Goal: Transaction & Acquisition: Purchase product/service

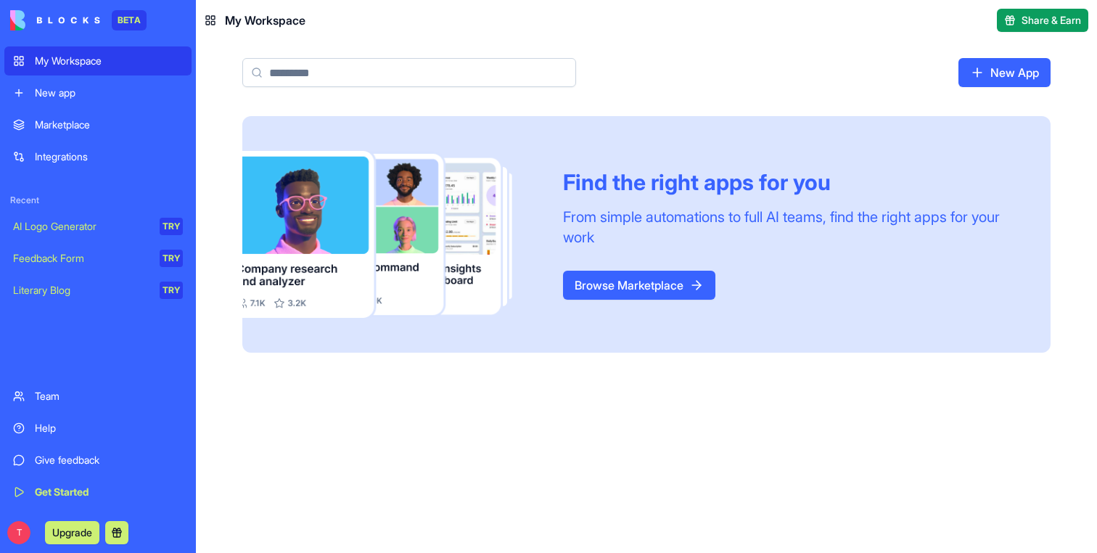
click at [662, 280] on link "Browse Marketplace" at bounding box center [639, 285] width 152 height 29
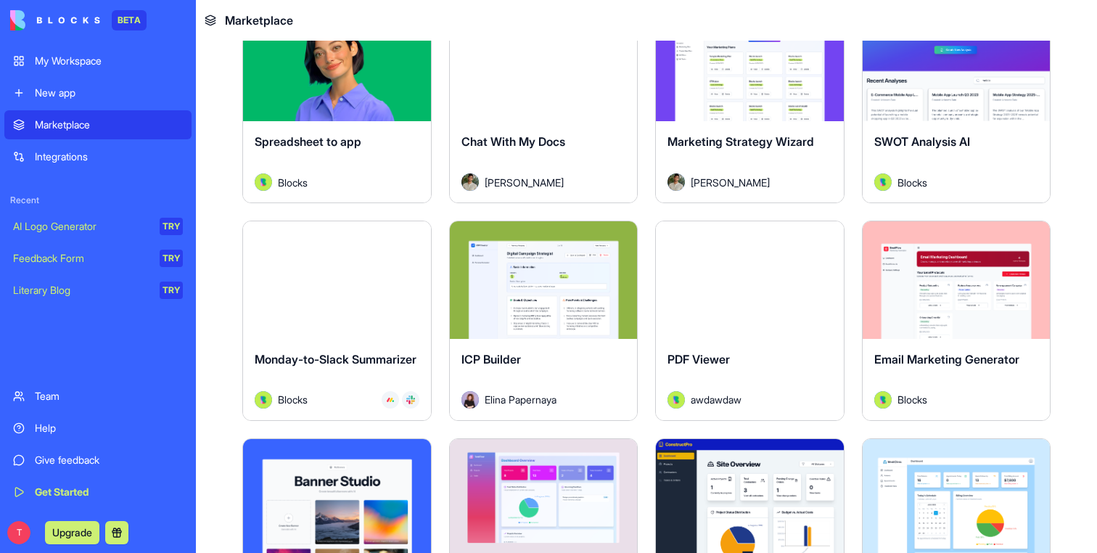
scroll to position [2068, 0]
click at [700, 282] on button "Explore" at bounding box center [749, 280] width 109 height 29
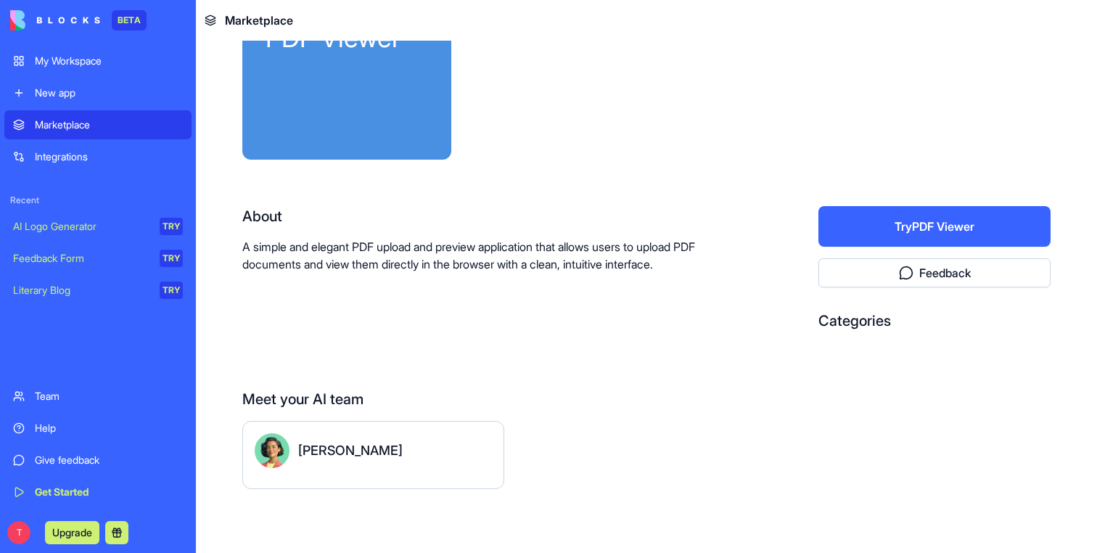
click at [833, 214] on button "Try PDF Viewer" at bounding box center [934, 226] width 232 height 41
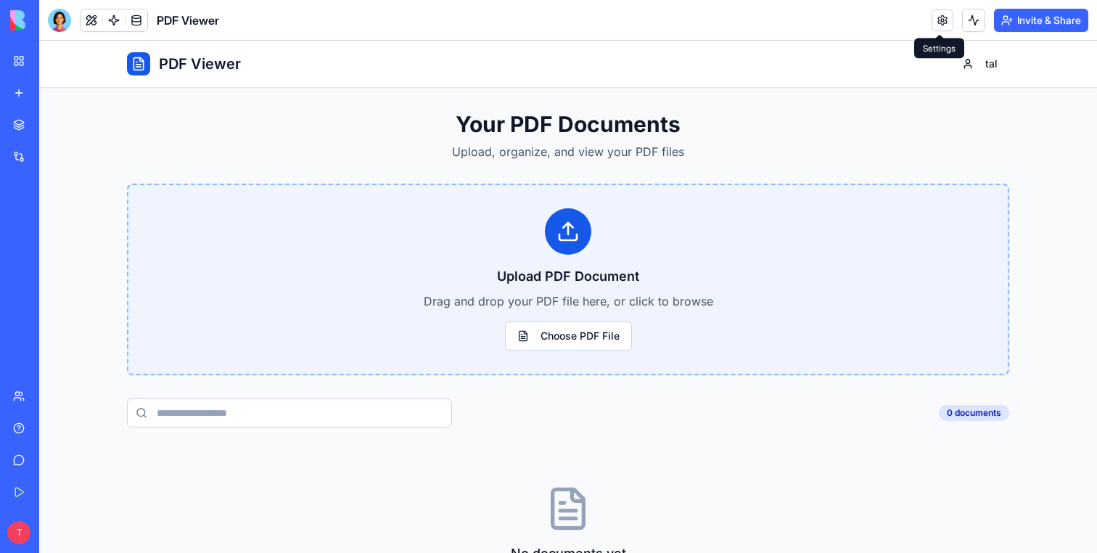
click at [947, 19] on link at bounding box center [942, 20] width 22 height 22
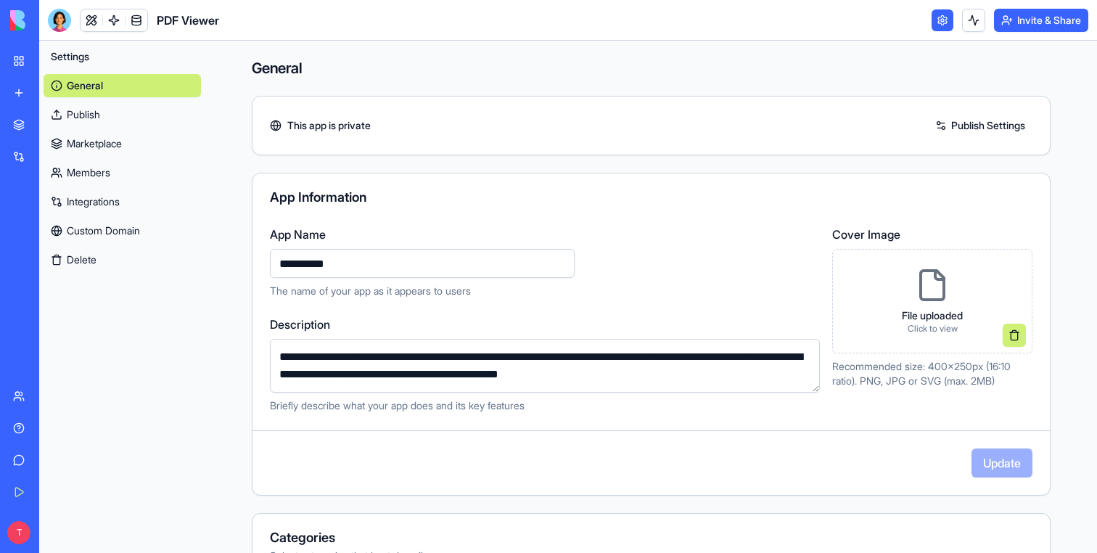
click at [102, 144] on link "Marketplace" at bounding box center [122, 143] width 157 height 23
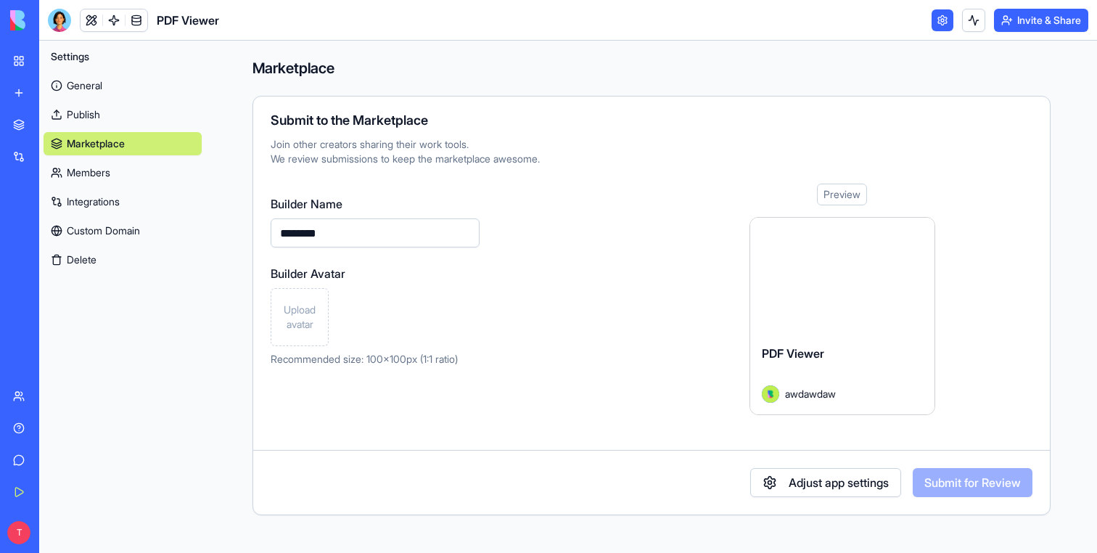
click at [95, 174] on link "Members" at bounding box center [123, 172] width 158 height 23
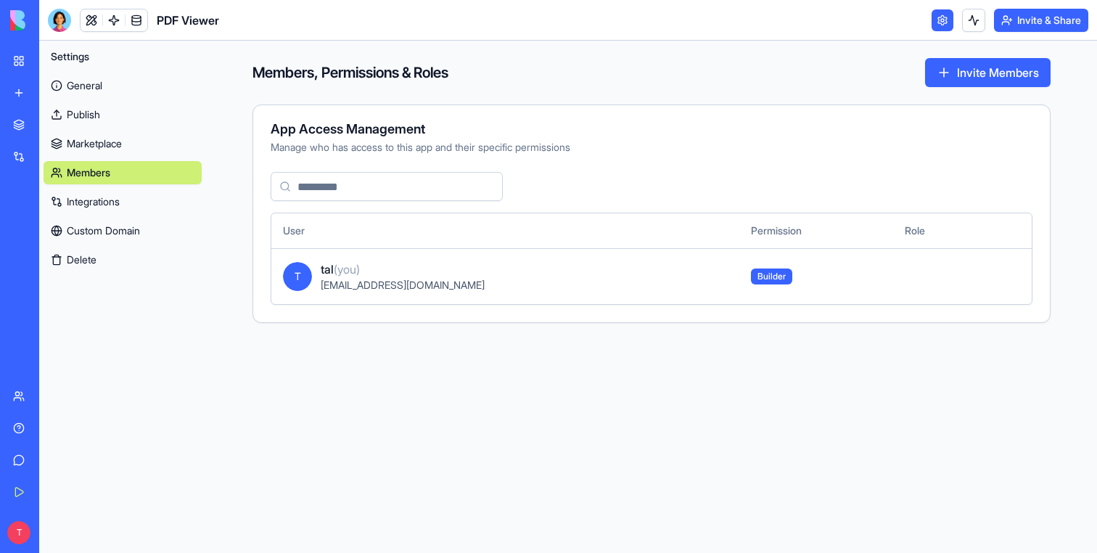
click at [98, 144] on link "Marketplace" at bounding box center [123, 143] width 158 height 23
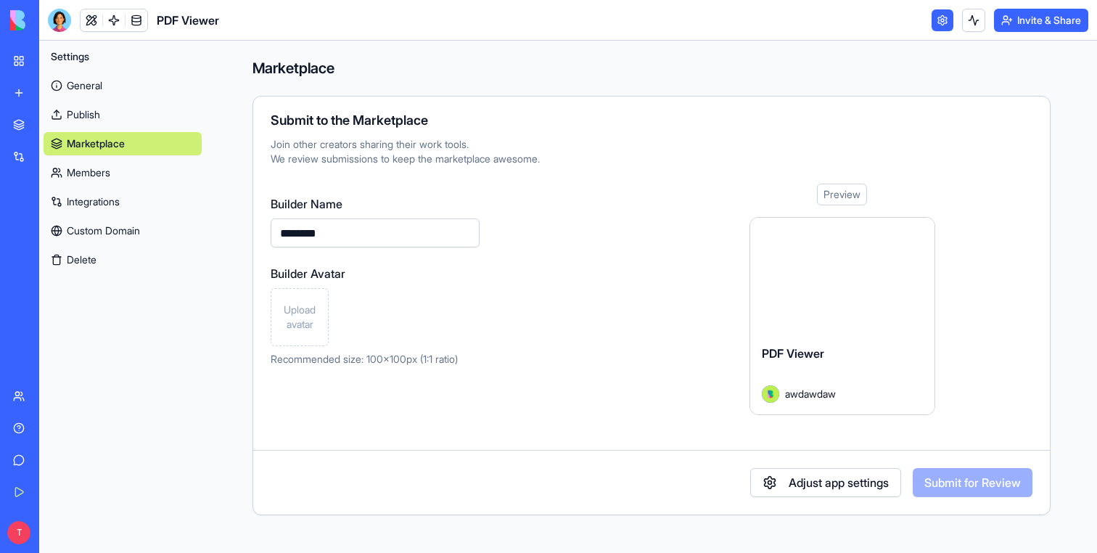
click at [82, 198] on link "Integrations" at bounding box center [123, 201] width 158 height 23
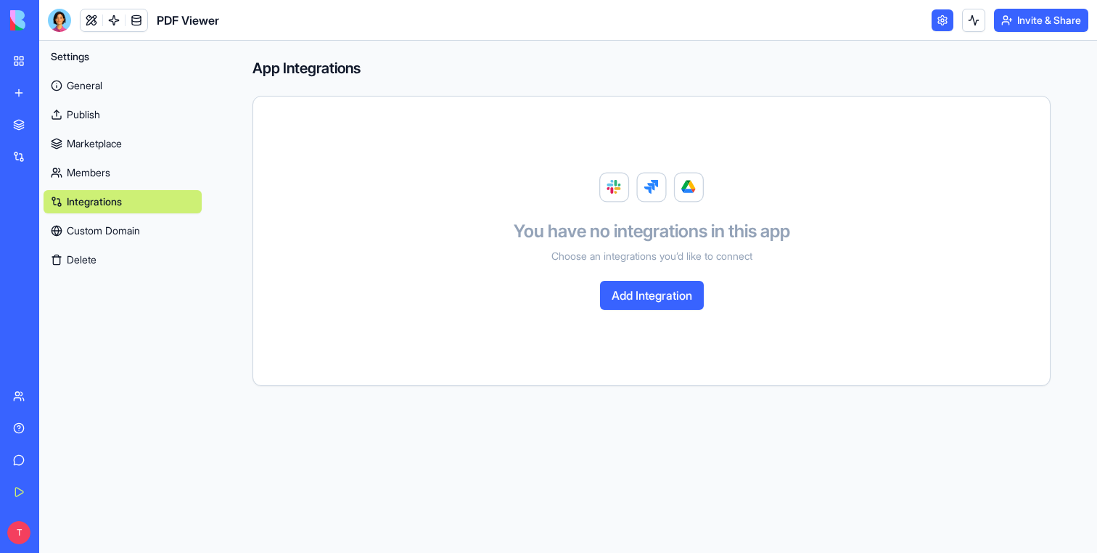
click at [639, 299] on button "Add Integration" at bounding box center [652, 295] width 104 height 29
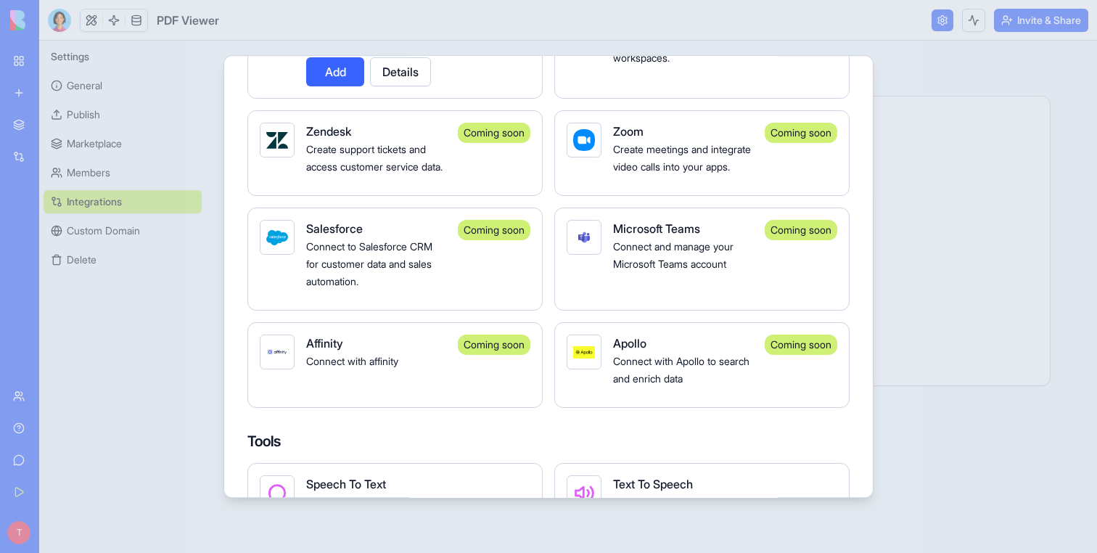
scroll to position [1381, 0]
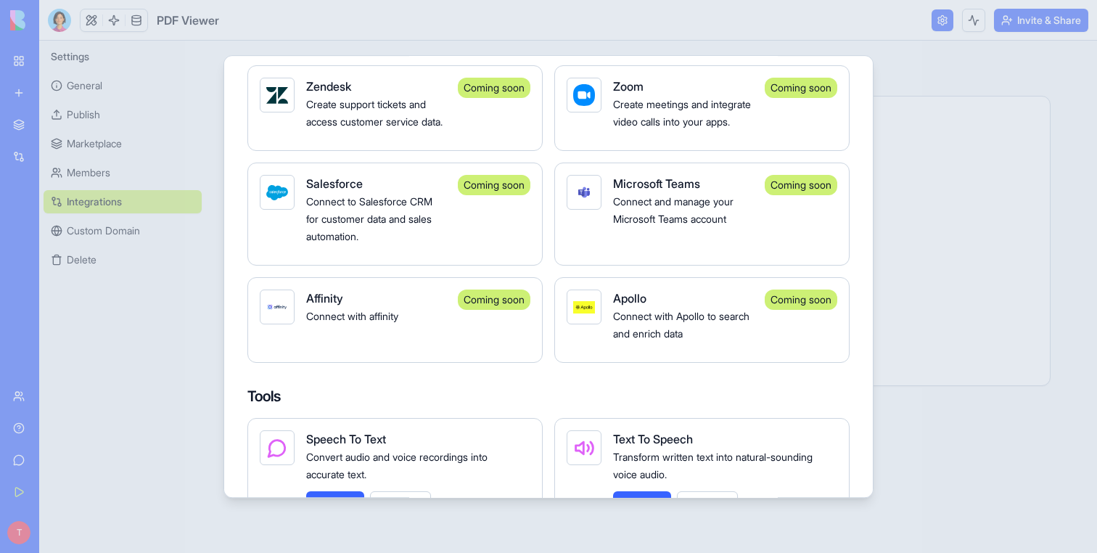
click at [380, 221] on span "Connect to Salesforce CRM for customer data and sales automation." at bounding box center [369, 218] width 126 height 47
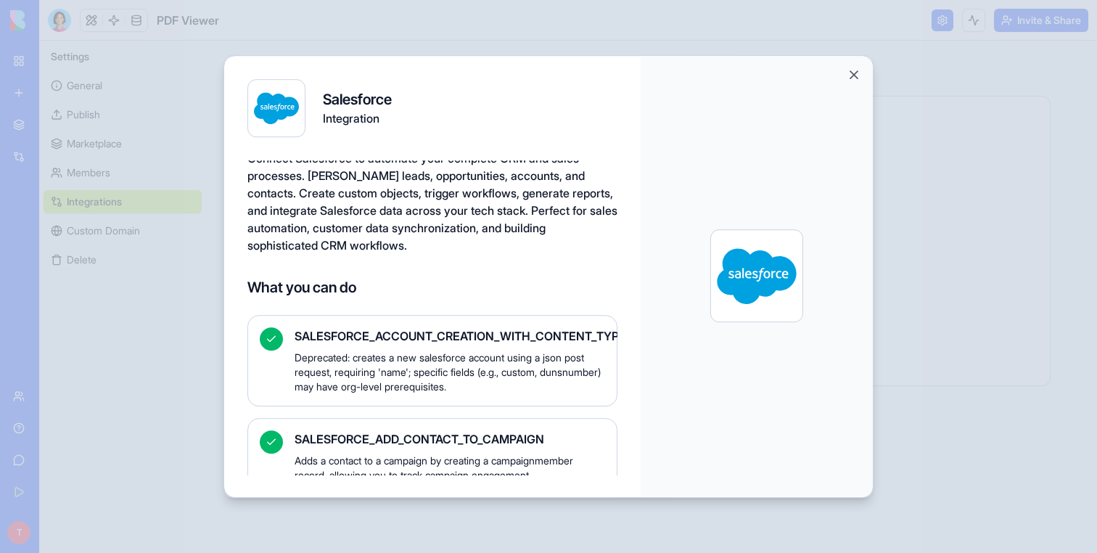
scroll to position [0, 0]
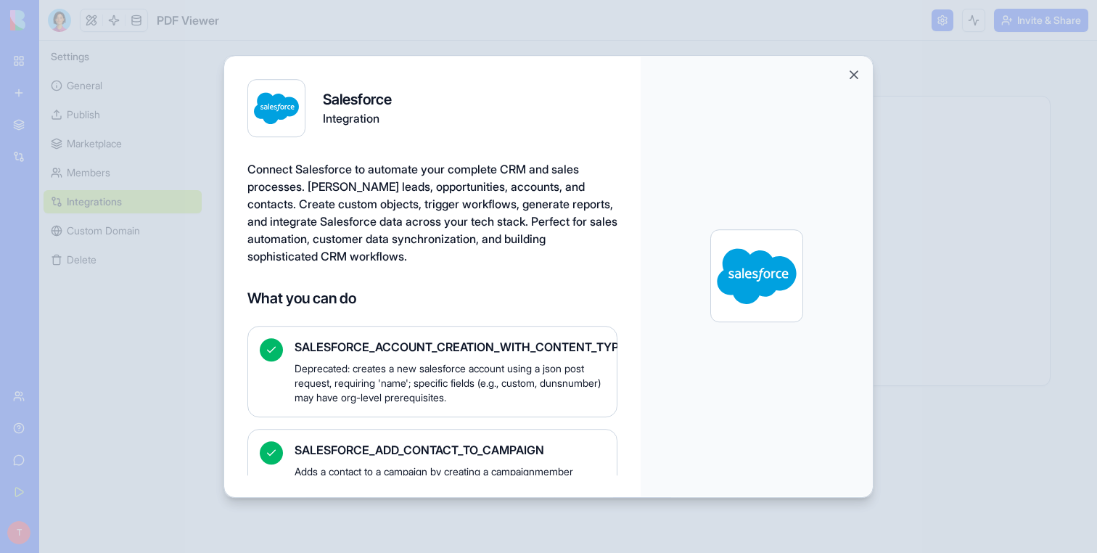
click at [431, 353] on span "SALESFORCE_ACCOUNT_CREATION_WITH_CONTENT_TYPE_OPTION" at bounding box center [450, 346] width 310 height 17
click at [855, 73] on button "Close" at bounding box center [854, 74] width 15 height 15
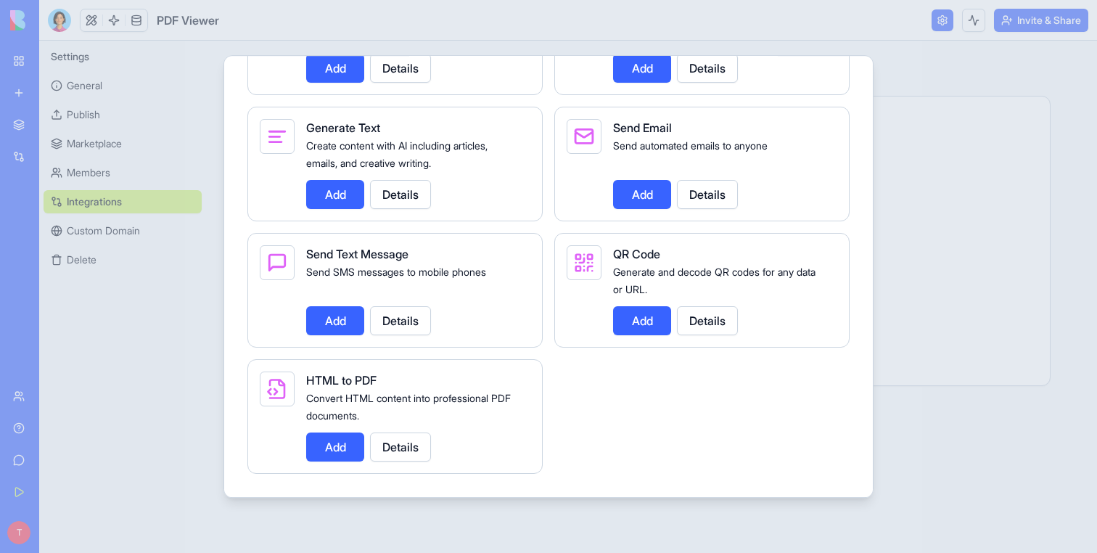
scroll to position [2231, 0]
click at [335, 323] on button "Add" at bounding box center [335, 320] width 58 height 29
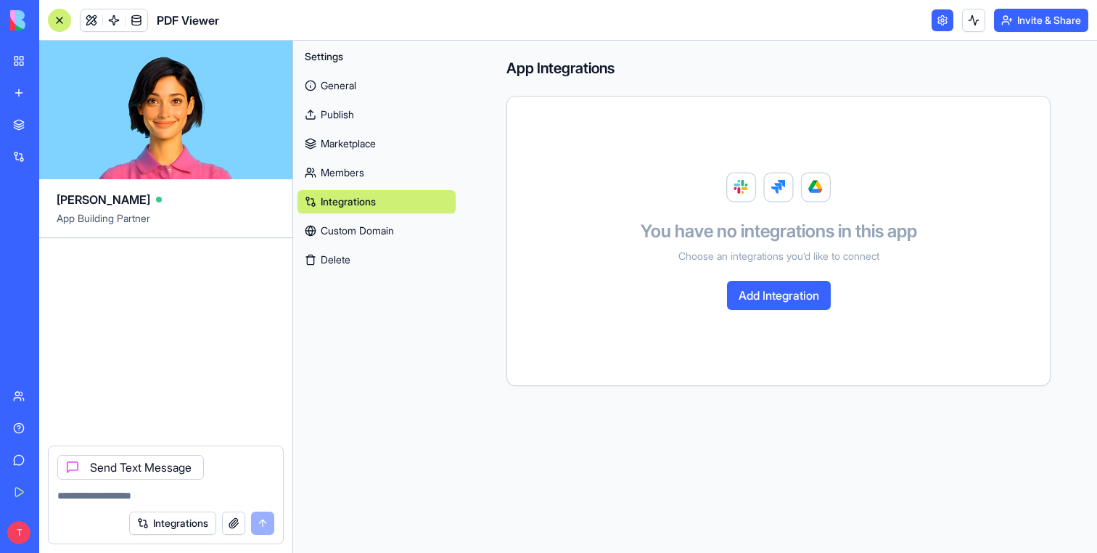
click at [344, 141] on link "Marketplace" at bounding box center [376, 143] width 158 height 23
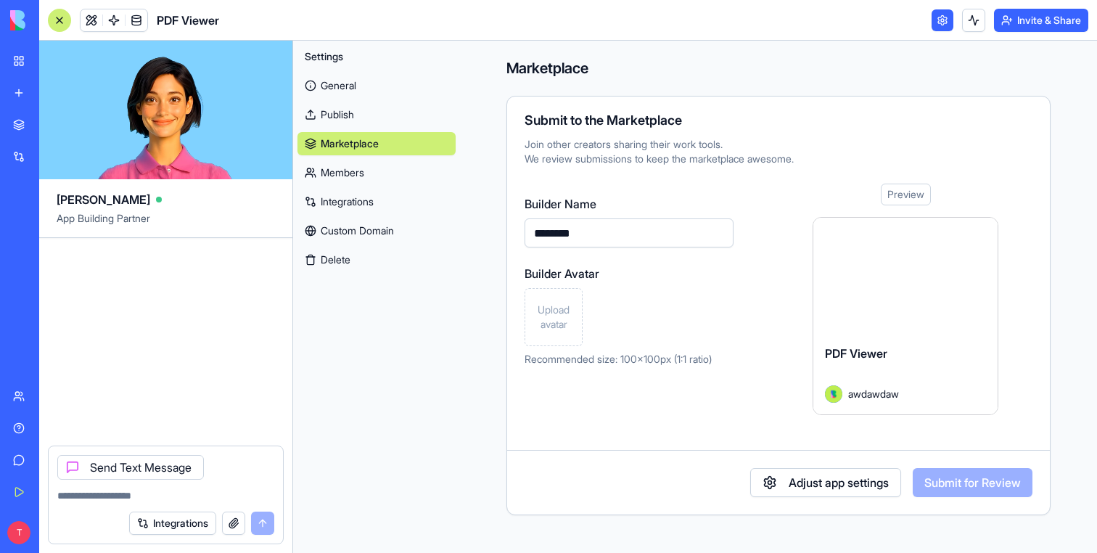
click at [363, 192] on link "Integrations" at bounding box center [376, 201] width 158 height 23
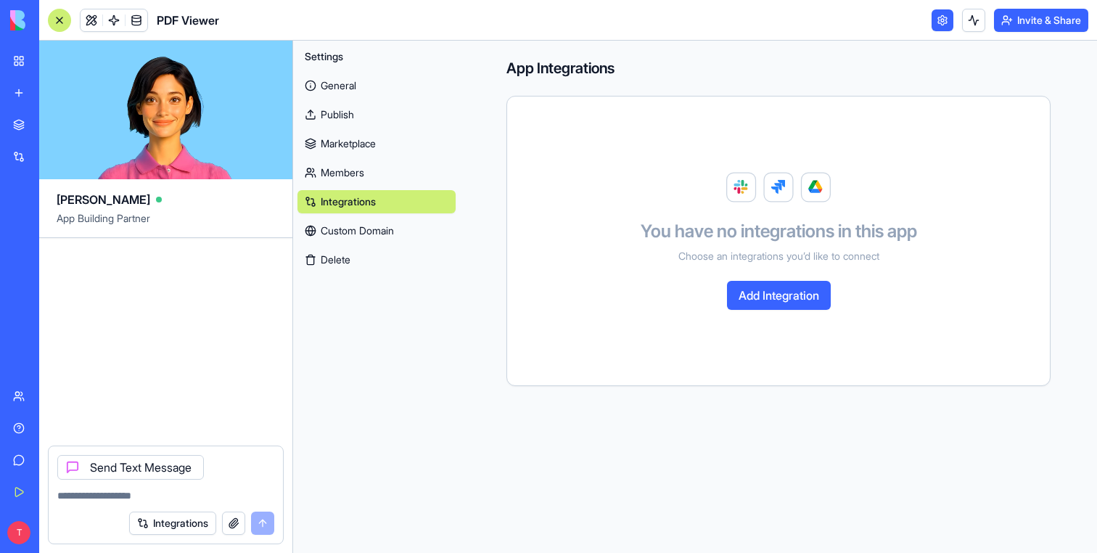
click at [65, 17] on div at bounding box center [59, 20] width 23 height 23
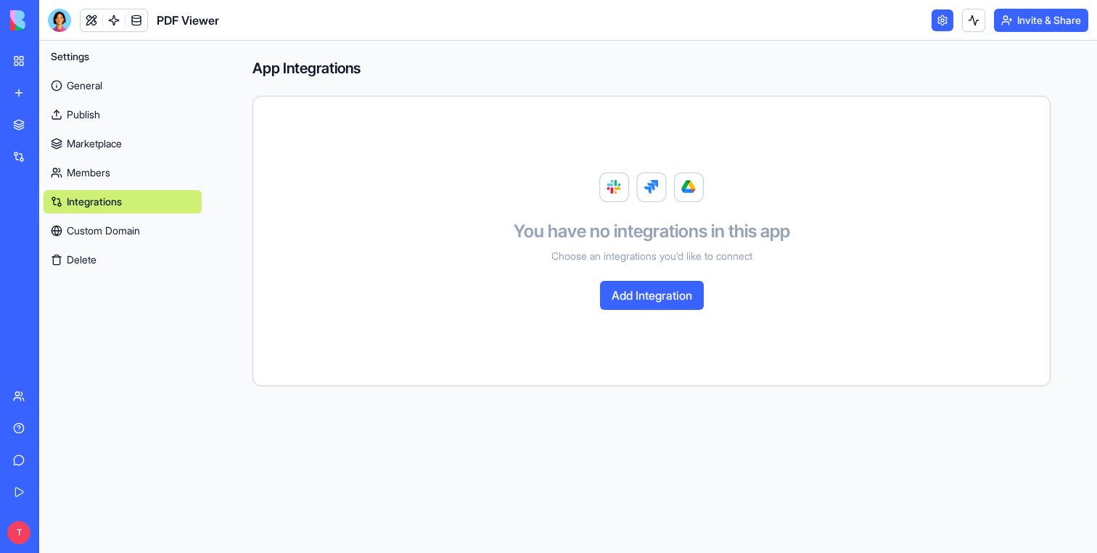
click at [48, 130] on div "Marketplace" at bounding box center [44, 125] width 19 height 15
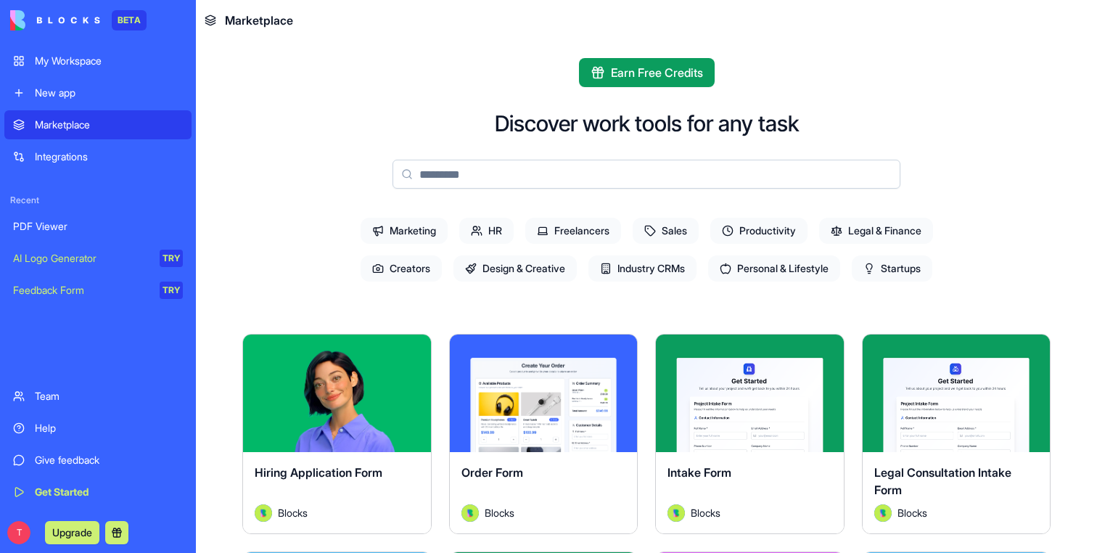
click at [647, 226] on icon at bounding box center [650, 231] width 12 height 12
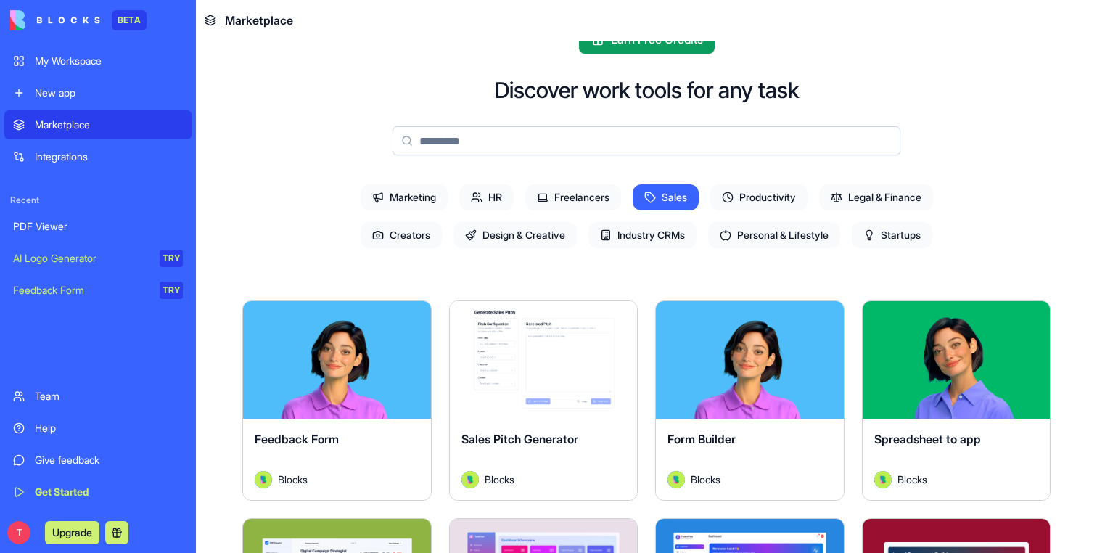
scroll to position [42, 0]
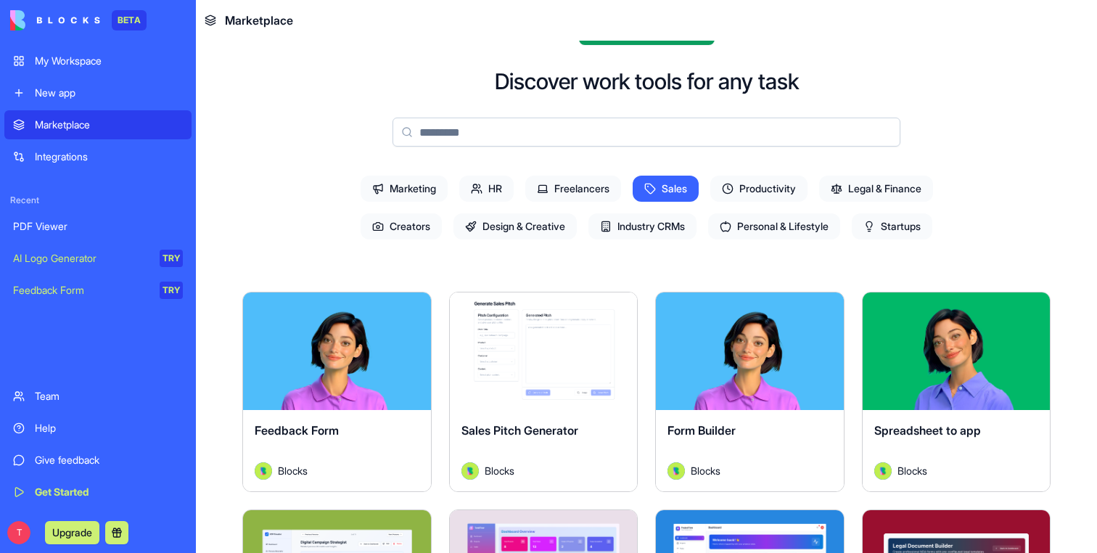
click at [411, 224] on span "Creators" at bounding box center [401, 226] width 81 height 26
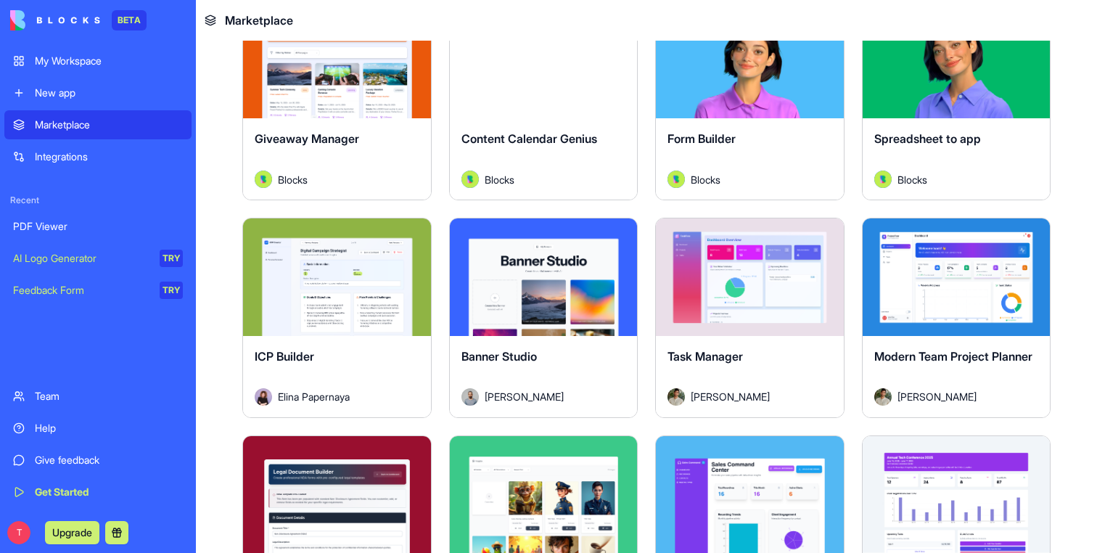
scroll to position [552, 0]
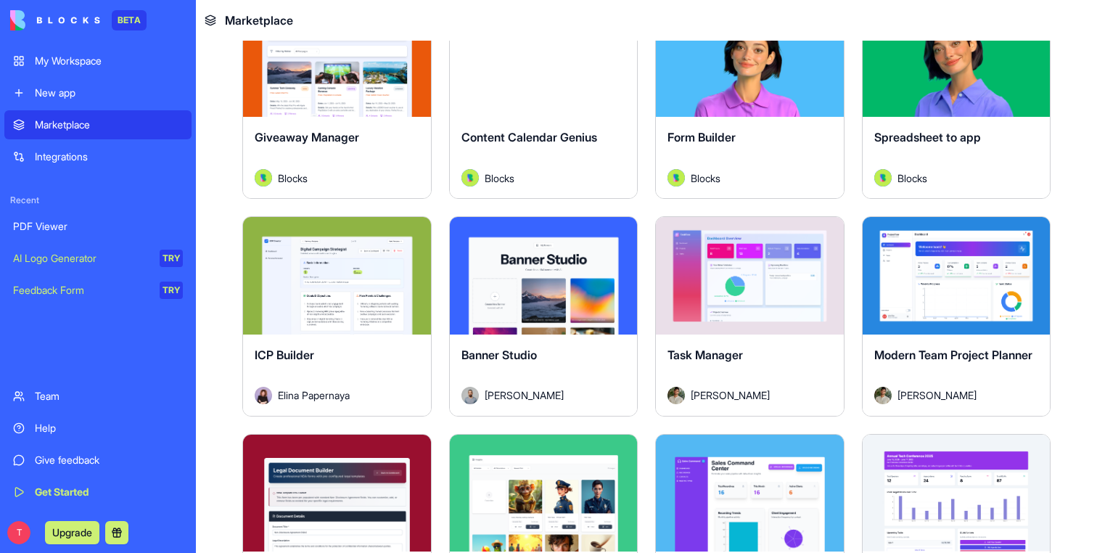
click at [696, 350] on span "Task Manager" at bounding box center [704, 354] width 75 height 15
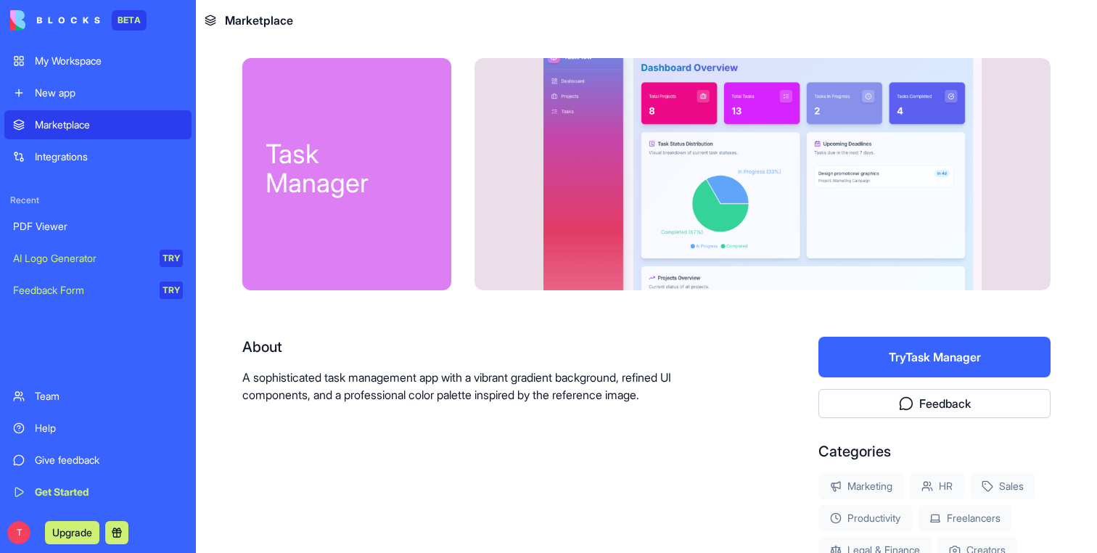
click at [32, 117] on link "Marketplace" at bounding box center [97, 124] width 187 height 29
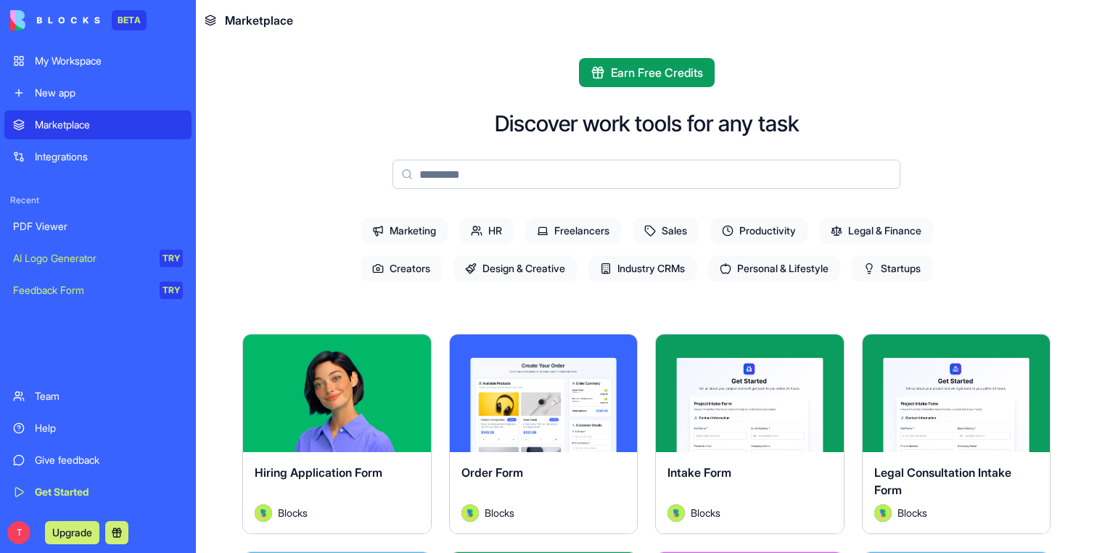
click at [749, 232] on span "Productivity" at bounding box center [758, 231] width 97 height 26
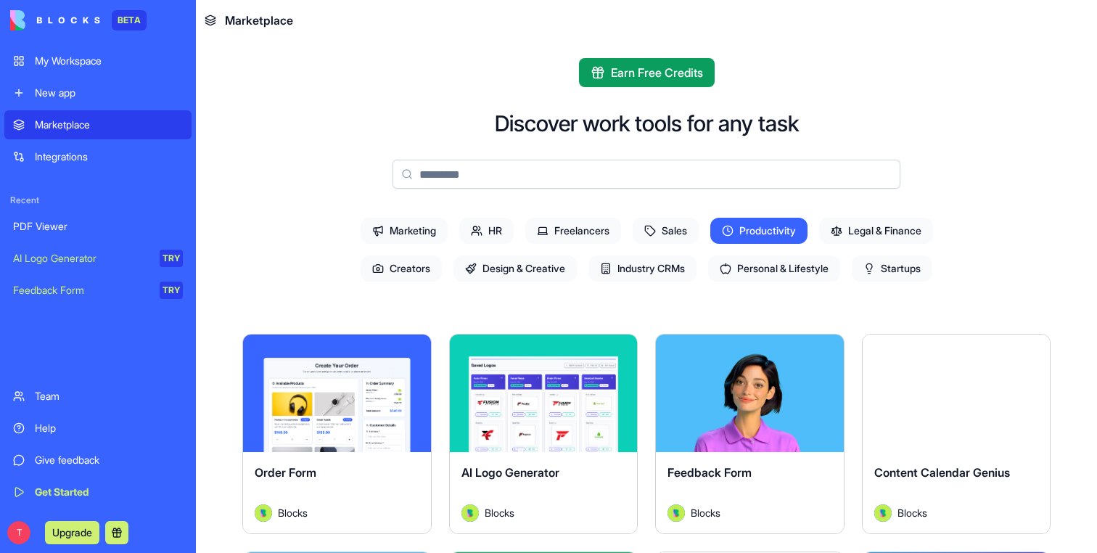
click at [485, 269] on span "Design & Creative" at bounding box center [514, 268] width 123 height 26
click at [560, 221] on span "Freelancers" at bounding box center [573, 231] width 96 height 26
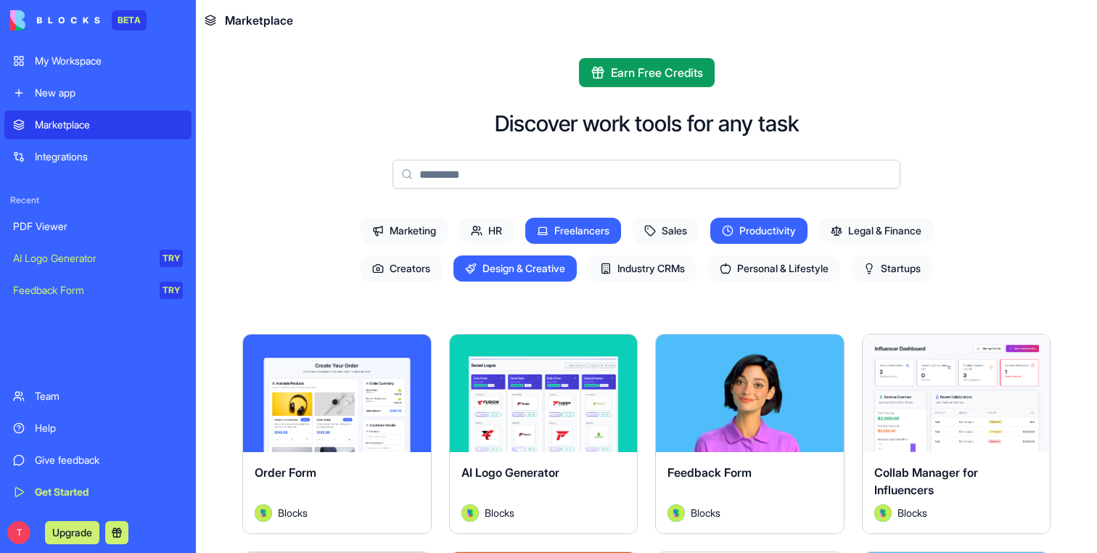
click at [613, 266] on span "Industry CRMs" at bounding box center [642, 268] width 108 height 26
click at [554, 230] on span "Freelancers" at bounding box center [573, 231] width 96 height 26
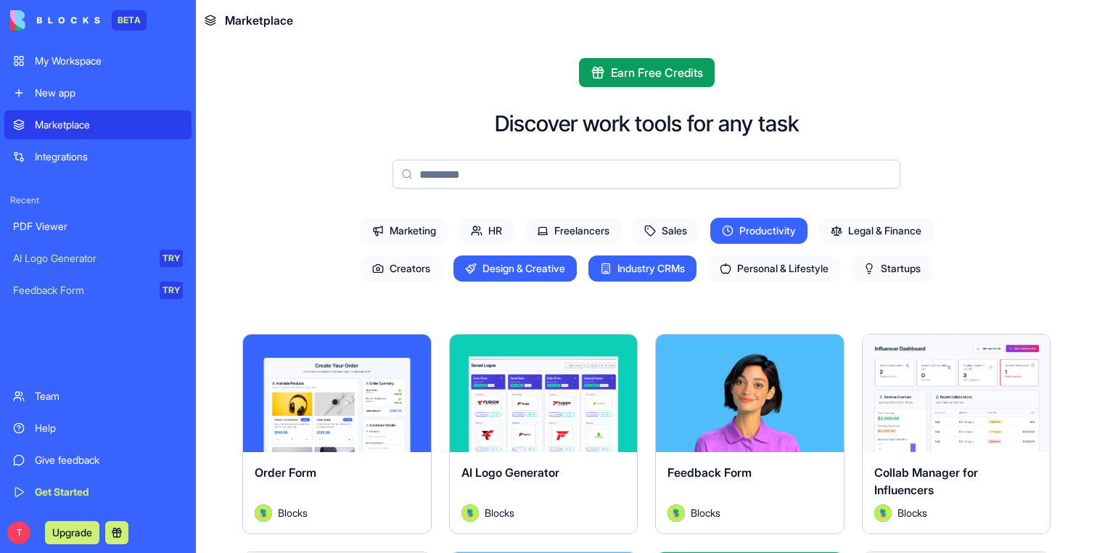
click at [532, 273] on span "Design & Creative" at bounding box center [514, 268] width 123 height 26
click at [729, 226] on icon at bounding box center [728, 231] width 12 height 12
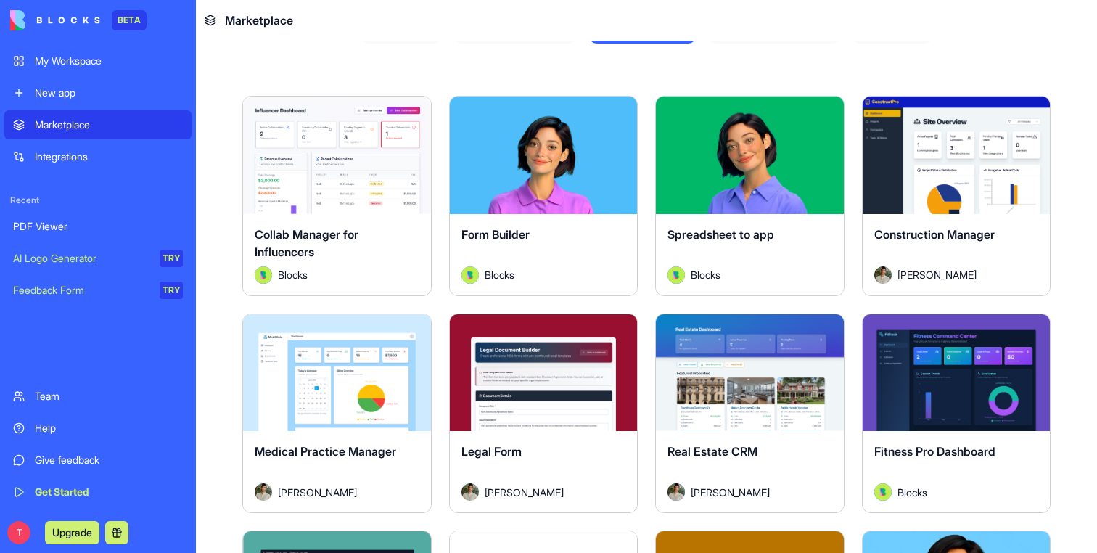
scroll to position [205, 0]
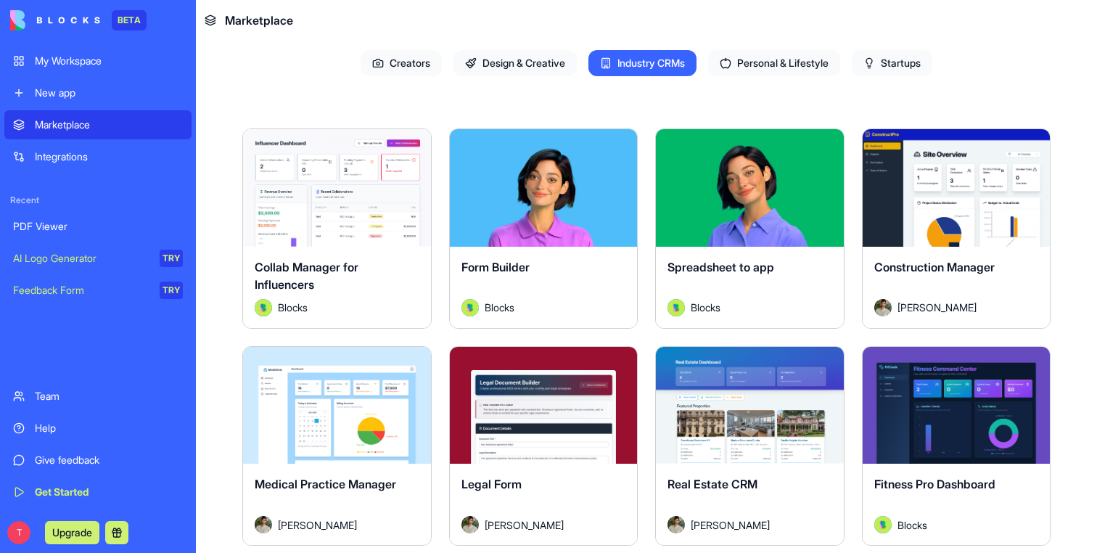
click at [296, 229] on div "Explore" at bounding box center [337, 188] width 188 height 118
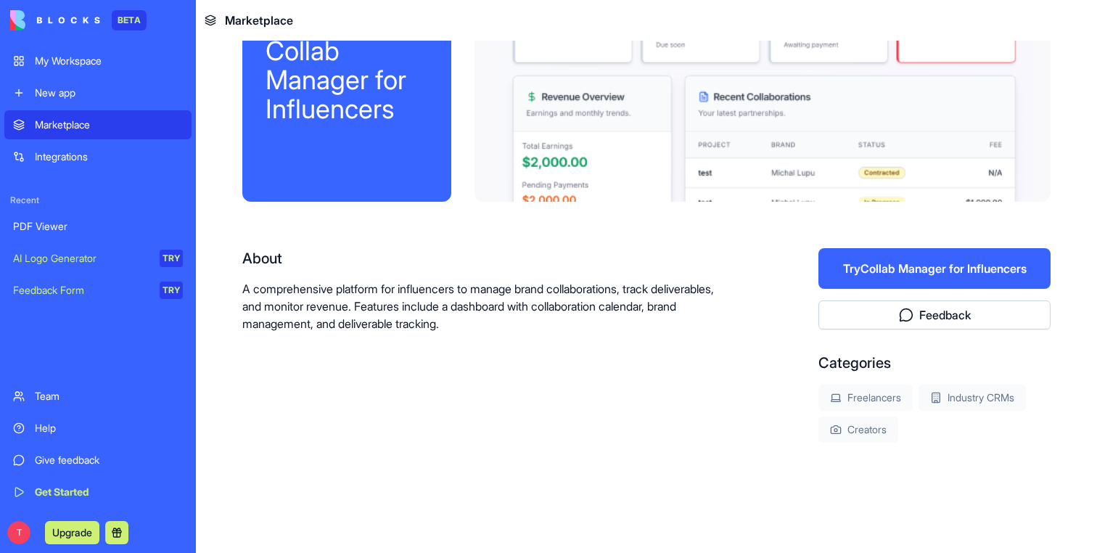
click at [318, 189] on div "Collab Manager for Influencers" at bounding box center [346, 86] width 209 height 232
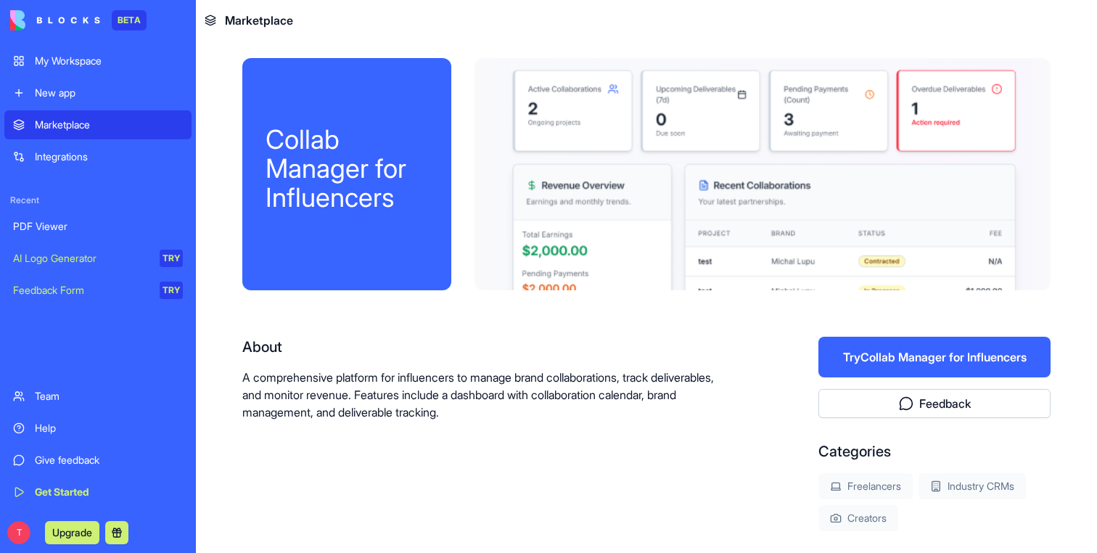
click at [81, 522] on button "Upgrade" at bounding box center [72, 532] width 54 height 23
